Goal: Check status: Check status

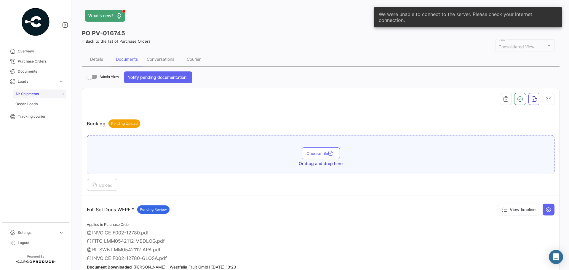
scroll to position [178, 0]
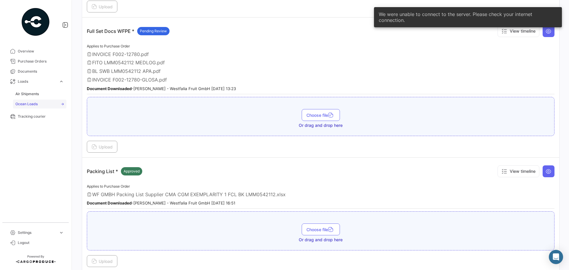
click at [37, 102] on span "Ocean Loads" at bounding box center [26, 103] width 22 height 5
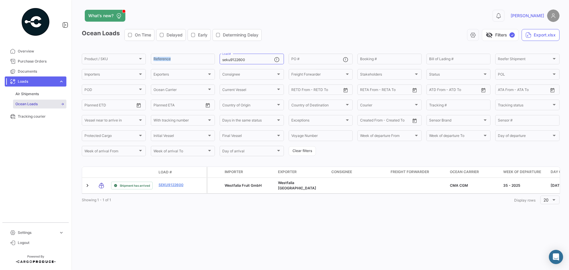
drag, startPoint x: 260, startPoint y: 62, endPoint x: 217, endPoint y: 60, distance: 43.6
click at [0, 0] on div "Product / SKU Product / SKU Reference seku9122600 Load # PO # Booking # Bill of…" at bounding box center [0, 0] width 0 height 0
click at [264, 58] on input "seku9122600" at bounding box center [248, 60] width 52 height 4
drag, startPoint x: 263, startPoint y: 58, endPoint x: 172, endPoint y: 52, distance: 90.9
click at [172, 52] on app-list-header "Ocean Loads On Time Delayed Early Determining Delay visibility_off Filters ✓ Ex…" at bounding box center [321, 93] width 478 height 128
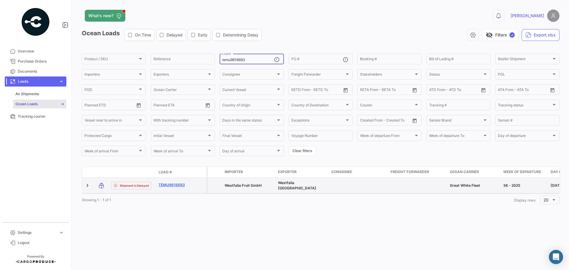
type input "temu9616693"
click at [175, 184] on link "TEMU9616693" at bounding box center [174, 184] width 31 height 5
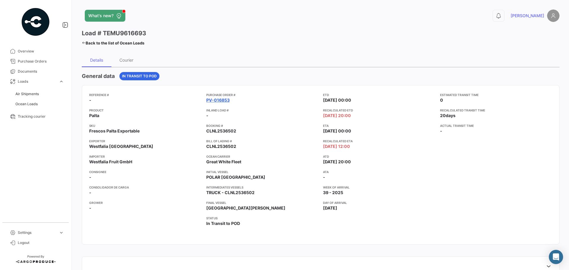
click at [210, 97] on link "PV-016853" at bounding box center [217, 100] width 23 height 6
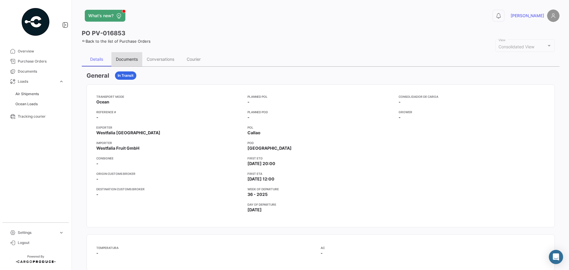
click at [122, 57] on div "Documents" at bounding box center [127, 59] width 22 height 5
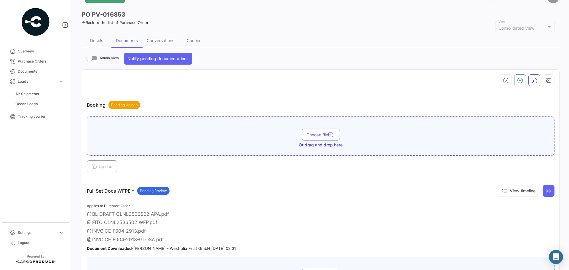
scroll to position [148, 0]
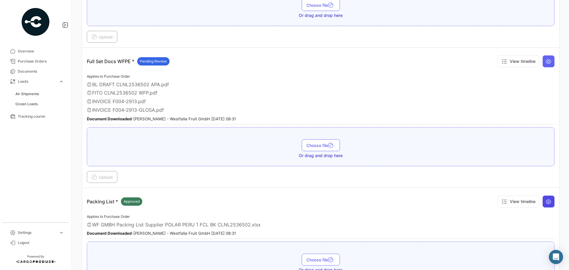
click at [546, 199] on icon at bounding box center [549, 202] width 6 height 6
